Goal: Navigation & Orientation: Understand site structure

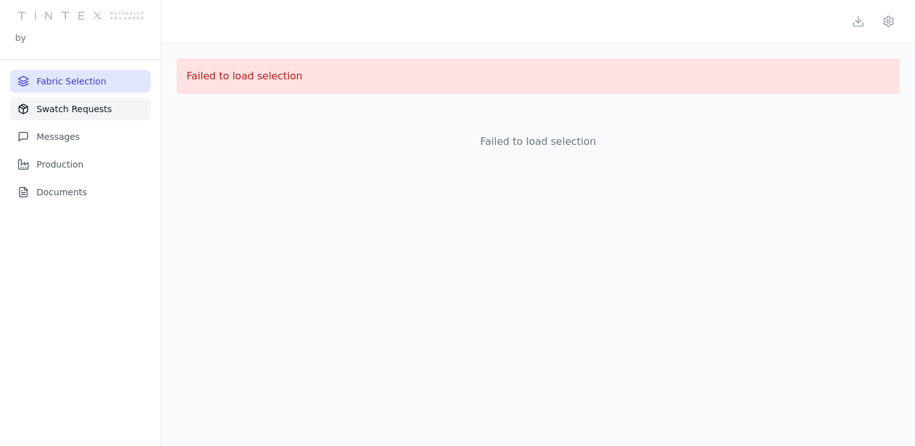
click at [96, 110] on button "Swatch Requests" at bounding box center [80, 109] width 141 height 23
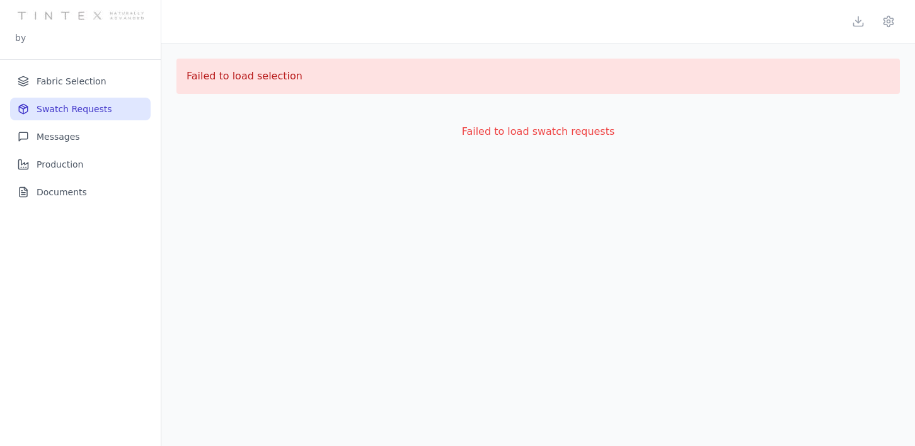
click at [73, 150] on ul "Fabric Selection Swatch Requests Messages Production Documents" at bounding box center [80, 137] width 141 height 134
click at [76, 143] on button "Messages" at bounding box center [80, 136] width 141 height 23
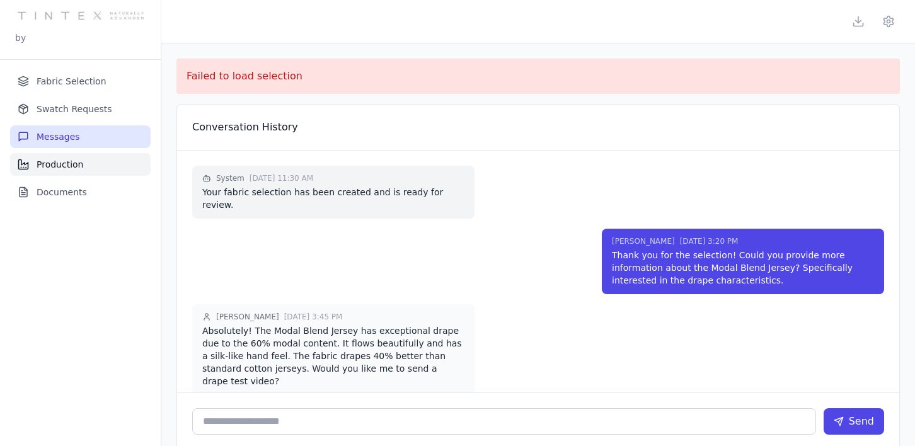
click at [91, 173] on button "Production" at bounding box center [80, 164] width 141 height 23
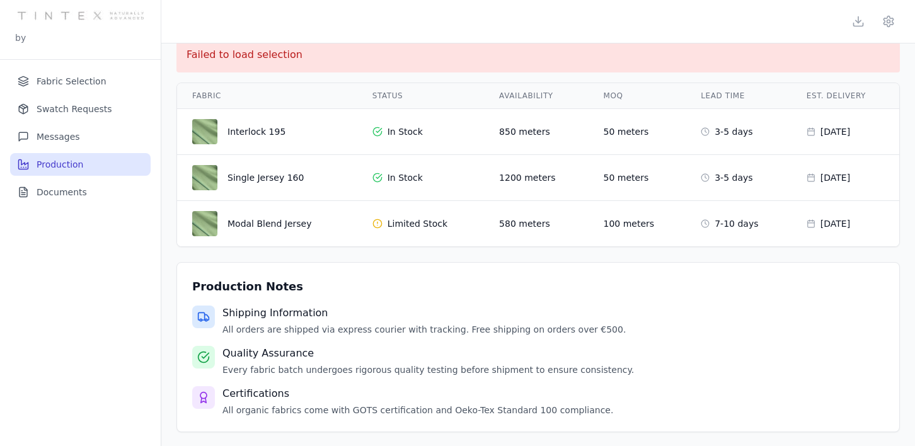
scroll to position [23, 0]
click at [78, 192] on button "Documents" at bounding box center [80, 192] width 141 height 23
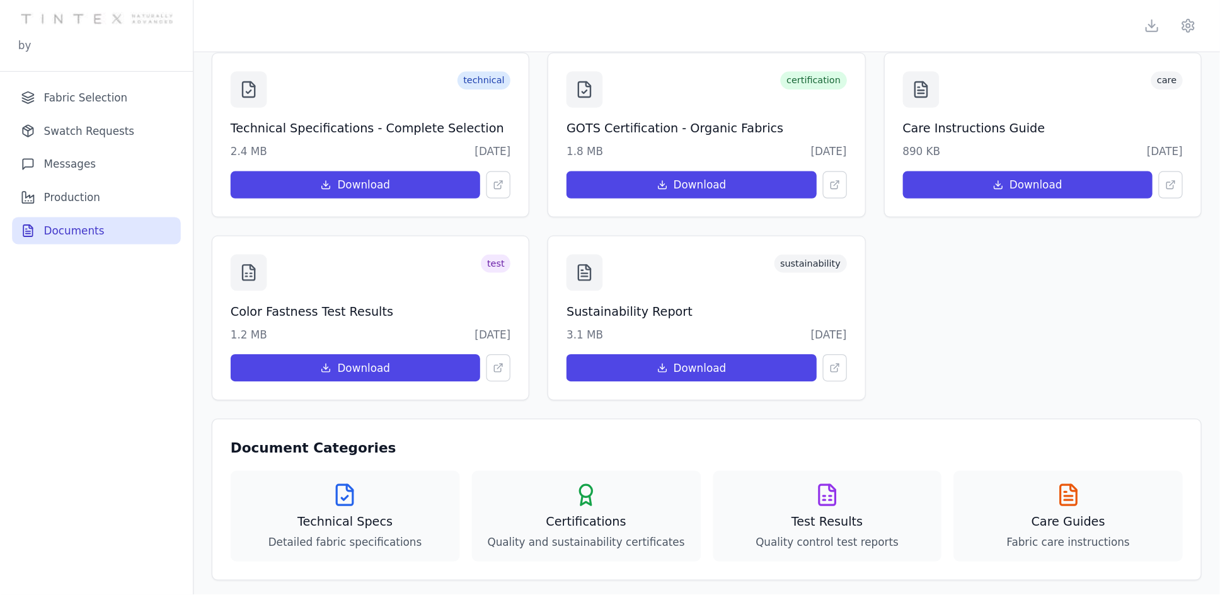
scroll to position [0, 0]
